Goal: Find specific page/section: Find specific page/section

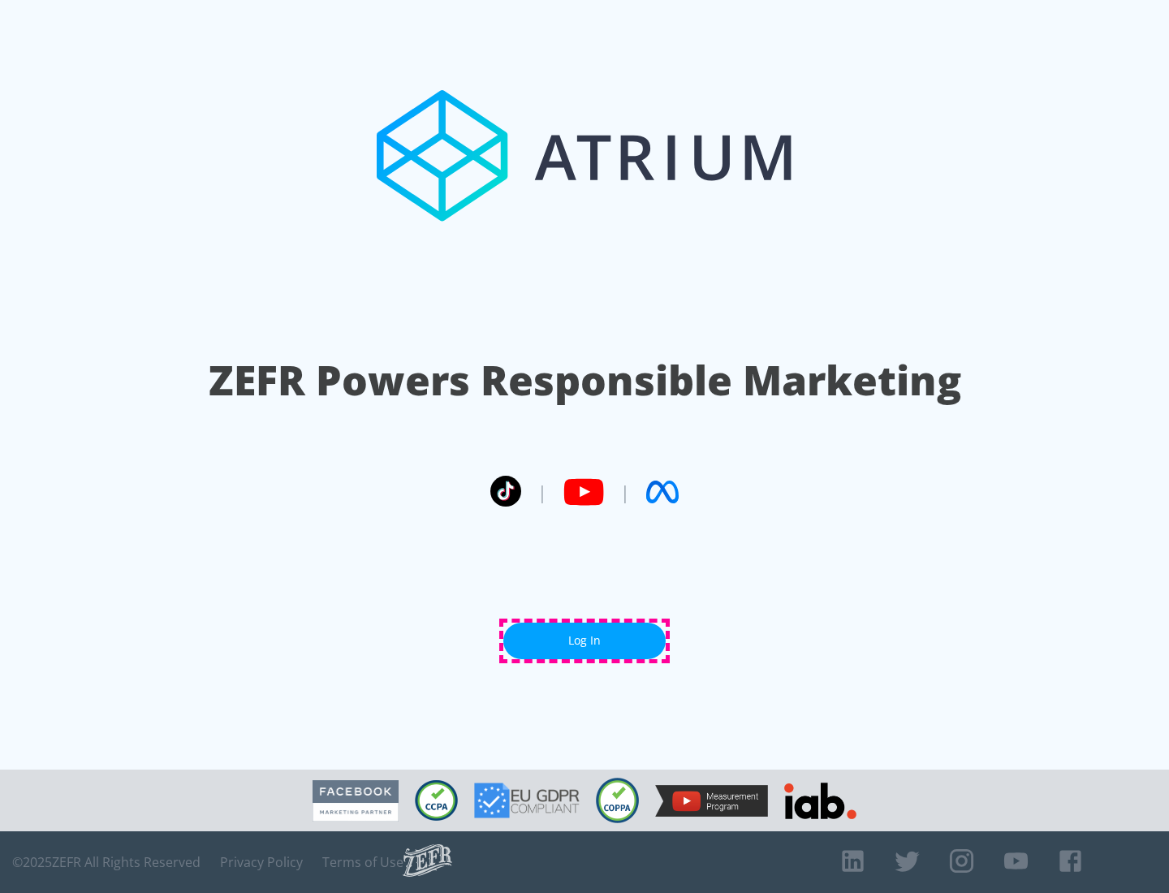
click at [585, 641] on link "Log In" at bounding box center [584, 641] width 162 height 37
